Goal: Use online tool/utility: Utilize a website feature to perform a specific function

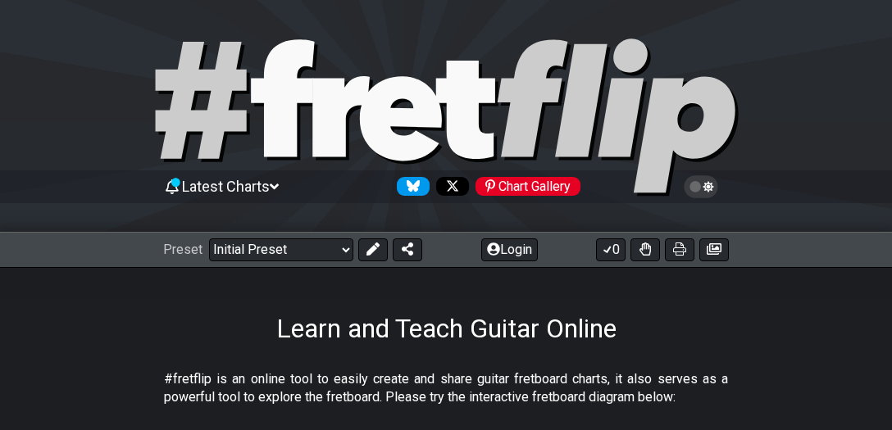
scroll to position [234, 0]
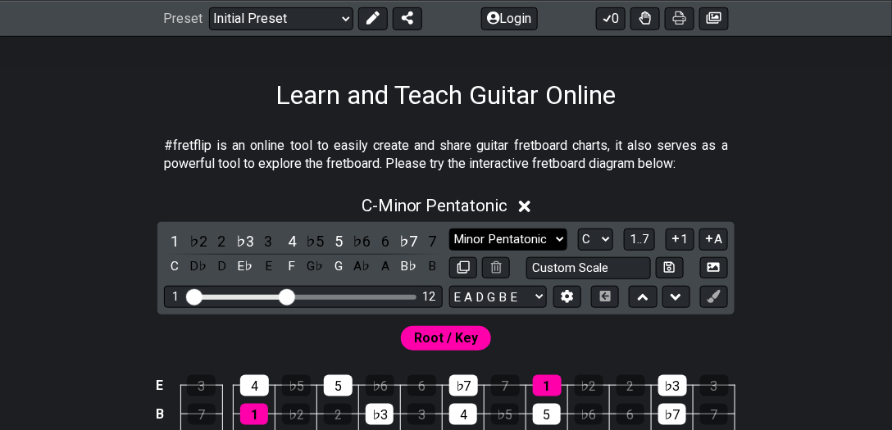
select select "Minor"
click at [449, 229] on select "Minor Pentatonic Click to edit Minor Pentatonic Major Pentatonic Minor Blues Ma…" at bounding box center [508, 240] width 118 height 22
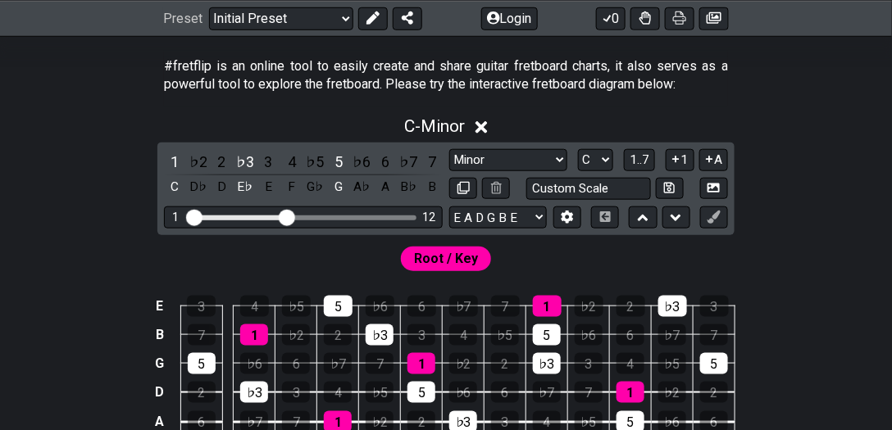
scroll to position [328, 0]
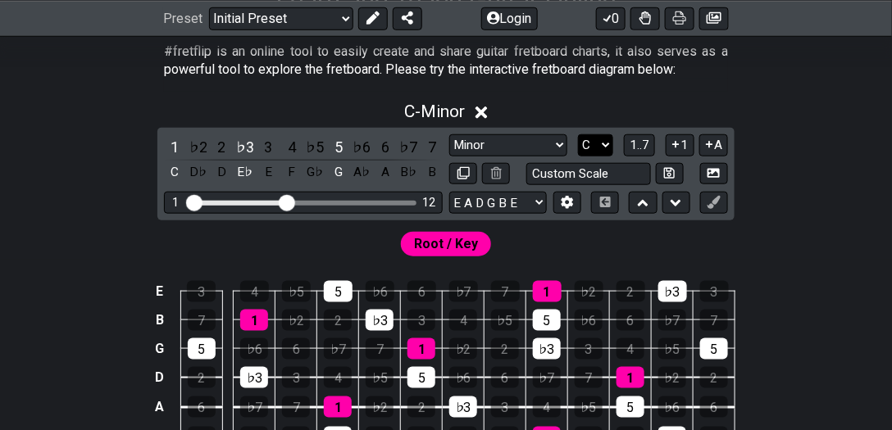
click at [598, 145] on select "A♭ A A♯ B♭ B C C♯ D♭ D D♯ E♭ E F F♯ G♭ G G♯" at bounding box center [595, 145] width 35 height 22
click at [579, 134] on select "A♭ A A♯ B♭ B C C♯ D♭ D D♯ E♭ E F F♯ G♭ G G♯" at bounding box center [595, 145] width 35 height 22
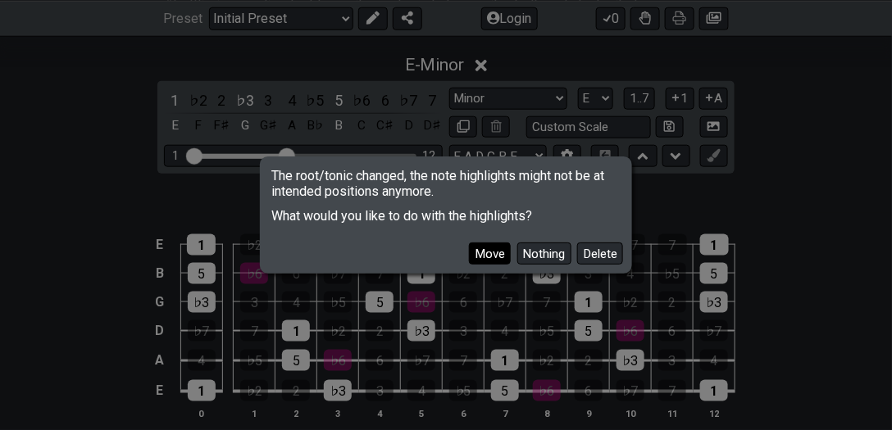
click at [503, 252] on button "Move" at bounding box center [490, 254] width 42 height 22
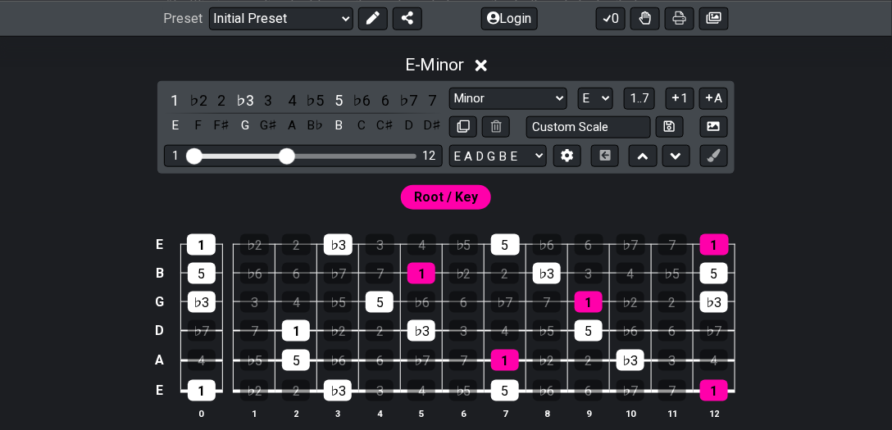
scroll to position [375, 0]
click at [588, 95] on select "A♭ A A♯ B♭ B C C♯ D♭ D D♯ E♭ E F F♯ G♭ G G♯" at bounding box center [595, 99] width 35 height 22
click at [579, 88] on select "A♭ A A♯ B♭ B C C♯ D♭ D D♯ E♭ E F F♯ G♭ G G♯" at bounding box center [595, 99] width 35 height 22
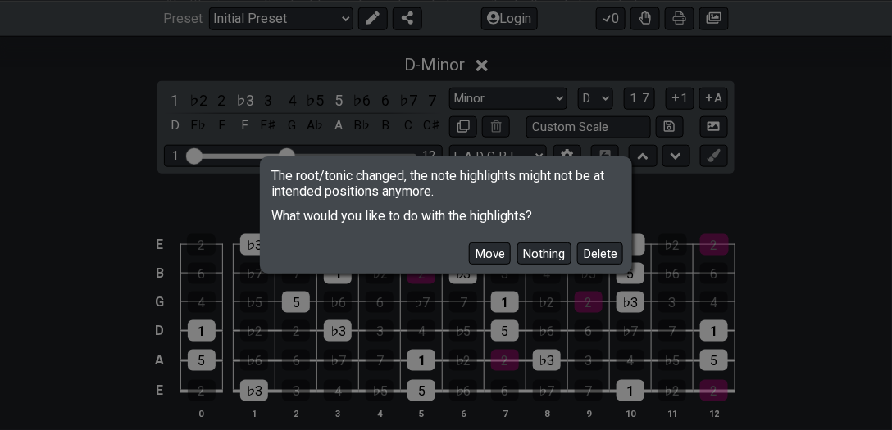
click at [482, 250] on button "Move" at bounding box center [490, 254] width 42 height 22
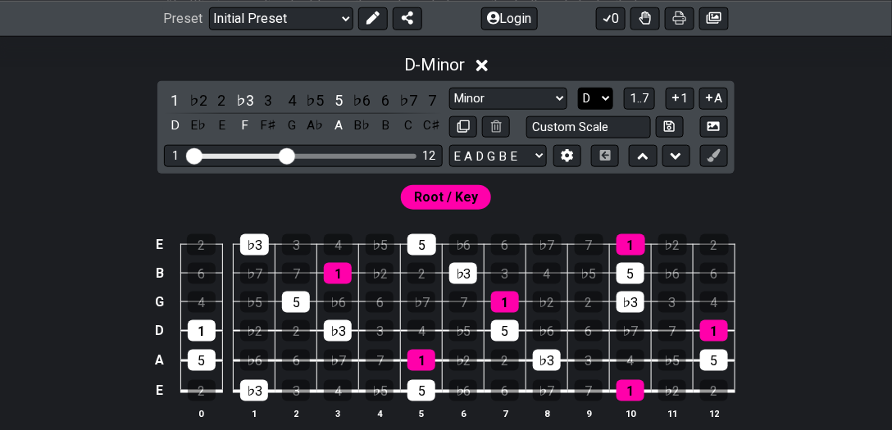
click at [589, 94] on select "A♭ A A♯ B♭ B C C♯ D♭ D D♯ E♭ E F F♯ G♭ G G♯" at bounding box center [595, 99] width 35 height 22
click at [579, 88] on select "A♭ A A♯ B♭ B C C♯ D♭ D D♯ E♭ E F F♯ G♭ G G♯" at bounding box center [595, 99] width 35 height 22
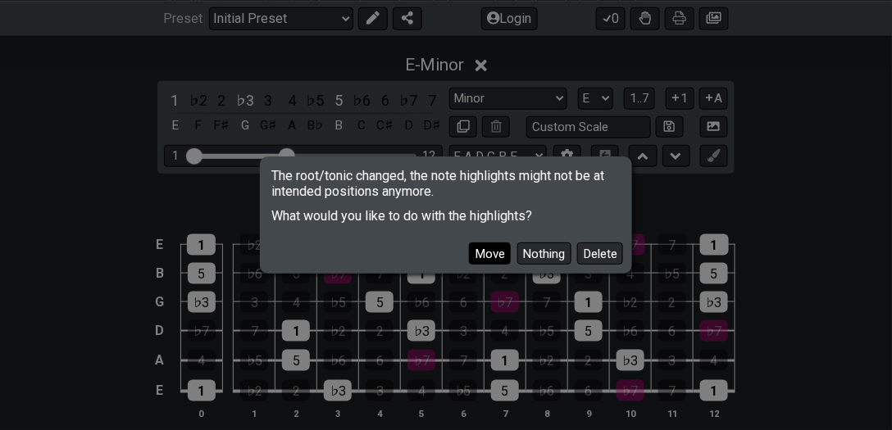
click at [497, 257] on button "Move" at bounding box center [490, 254] width 42 height 22
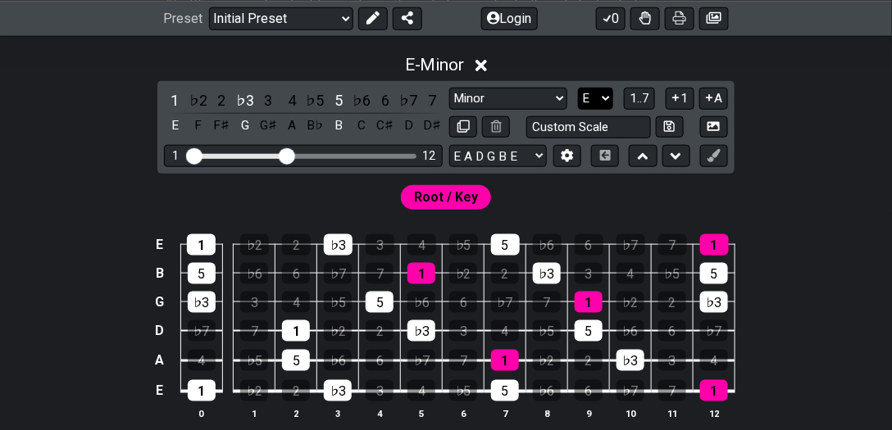
click at [587, 93] on select "A♭ A A♯ B♭ B C C♯ D♭ D D♯ E♭ E F F♯ G♭ G G♯" at bounding box center [595, 99] width 35 height 22
select select "A"
click at [579, 88] on select "A♭ A A♯ B♭ B C C♯ D♭ D D♯ E♭ E F F♯ G♭ G G♯" at bounding box center [595, 99] width 35 height 22
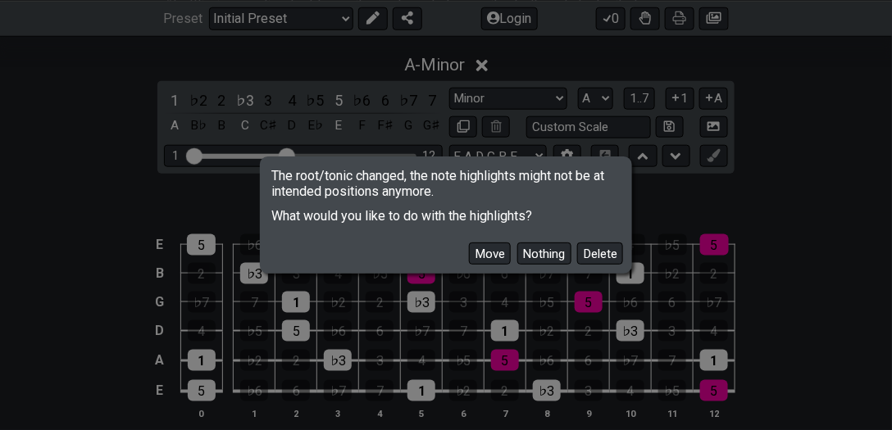
click at [491, 266] on div "Move Nothing Delete" at bounding box center [445, 248] width 367 height 48
click at [495, 249] on button "Move" at bounding box center [490, 254] width 42 height 22
